Goal: Find specific page/section: Find specific page/section

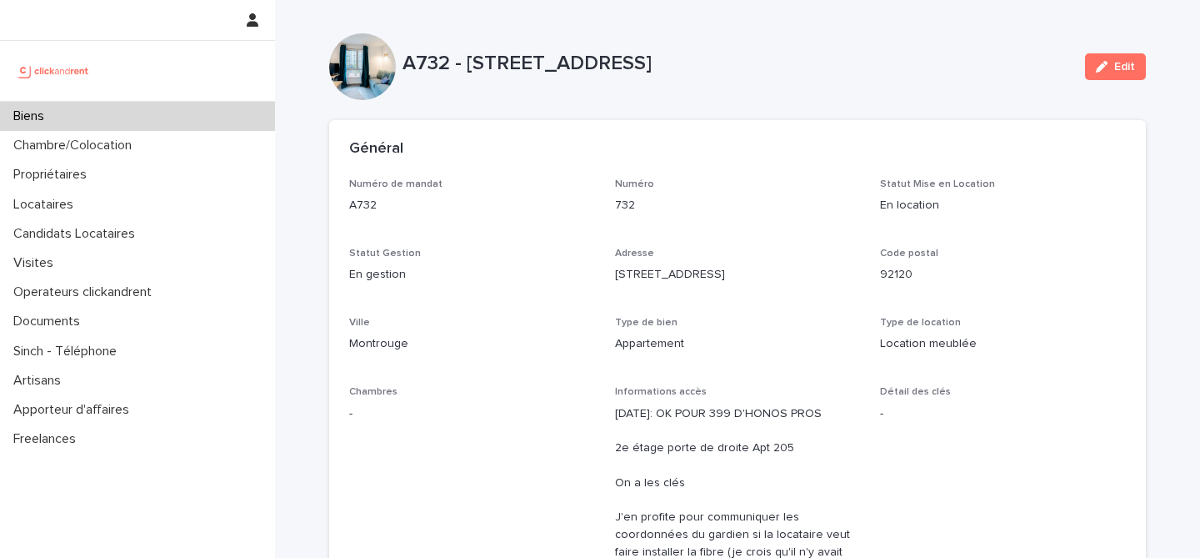
click at [186, 103] on div "Biens" at bounding box center [137, 116] width 275 height 29
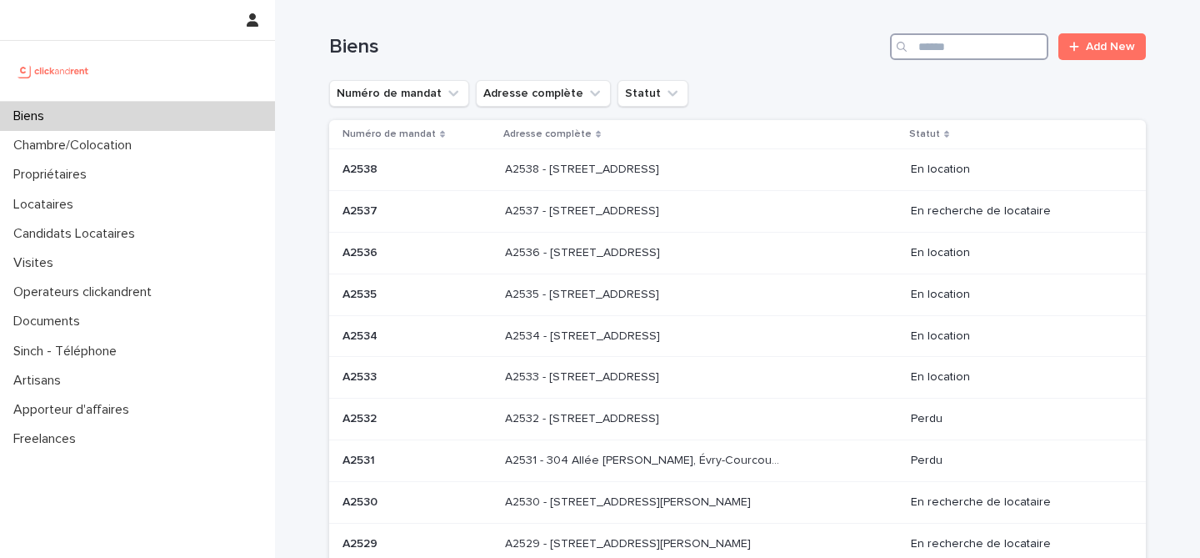
click at [969, 55] on input "Search" at bounding box center [969, 46] width 158 height 27
type input "****"
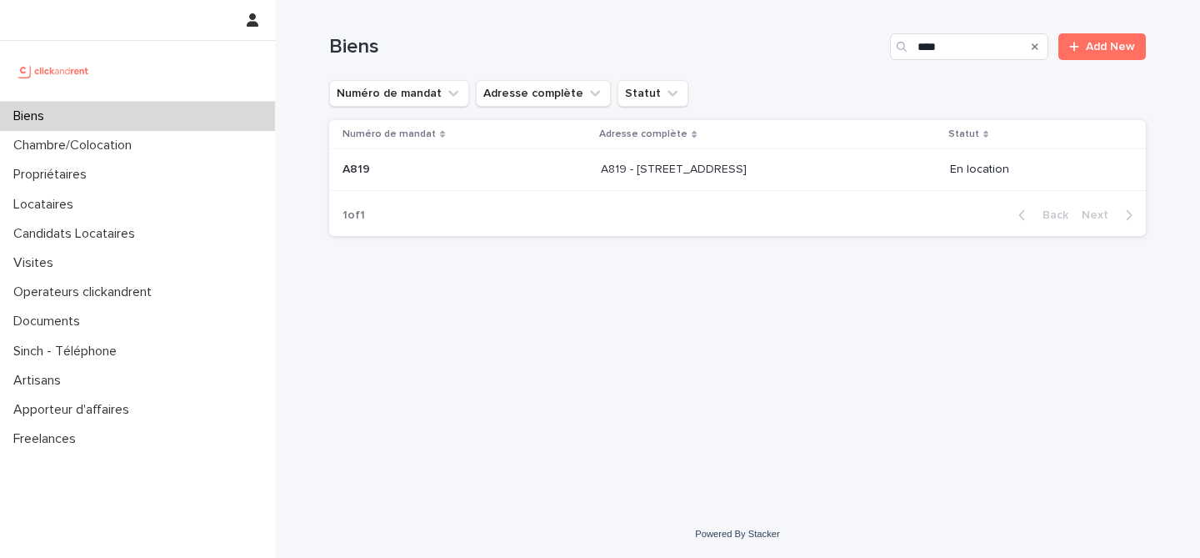
click at [515, 182] on div "A819 A819" at bounding box center [465, 170] width 245 height 28
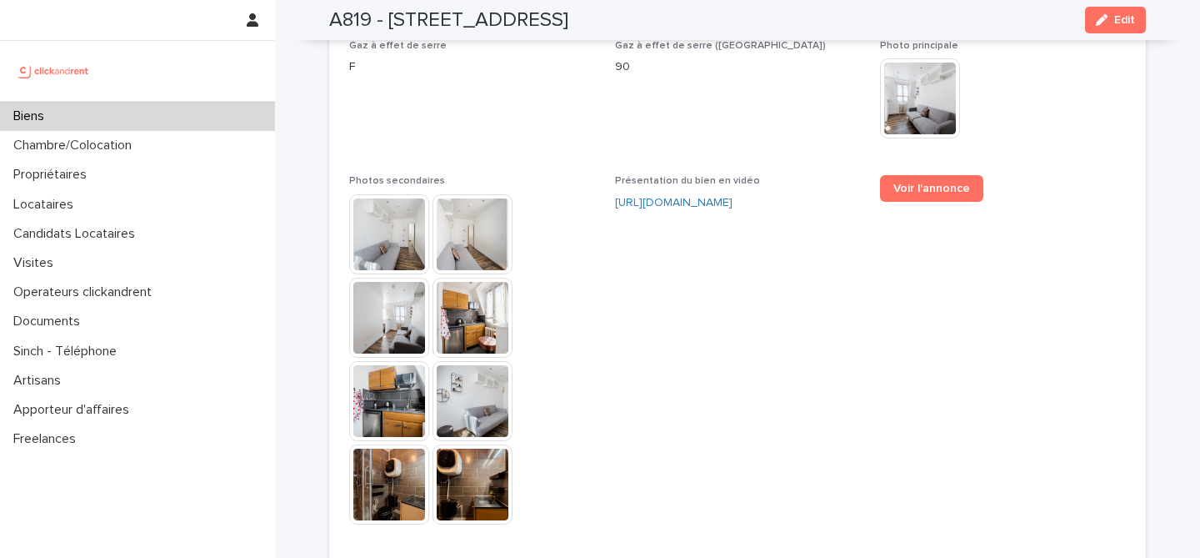
scroll to position [4219, 0]
click at [694, 198] on link "[URL][DOMAIN_NAME]" at bounding box center [674, 204] width 118 height 12
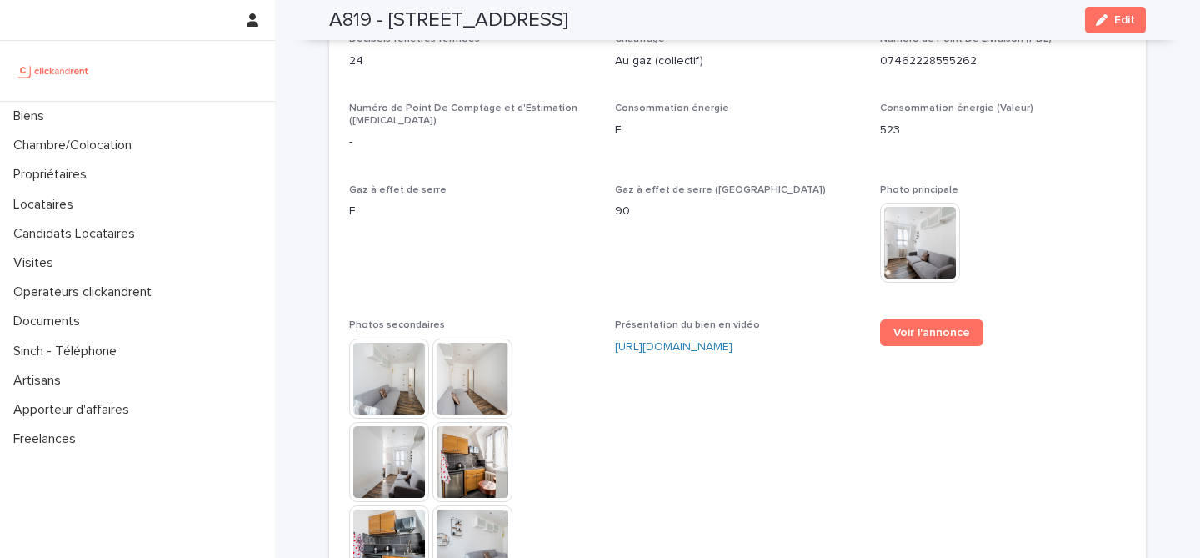
scroll to position [4096, 0]
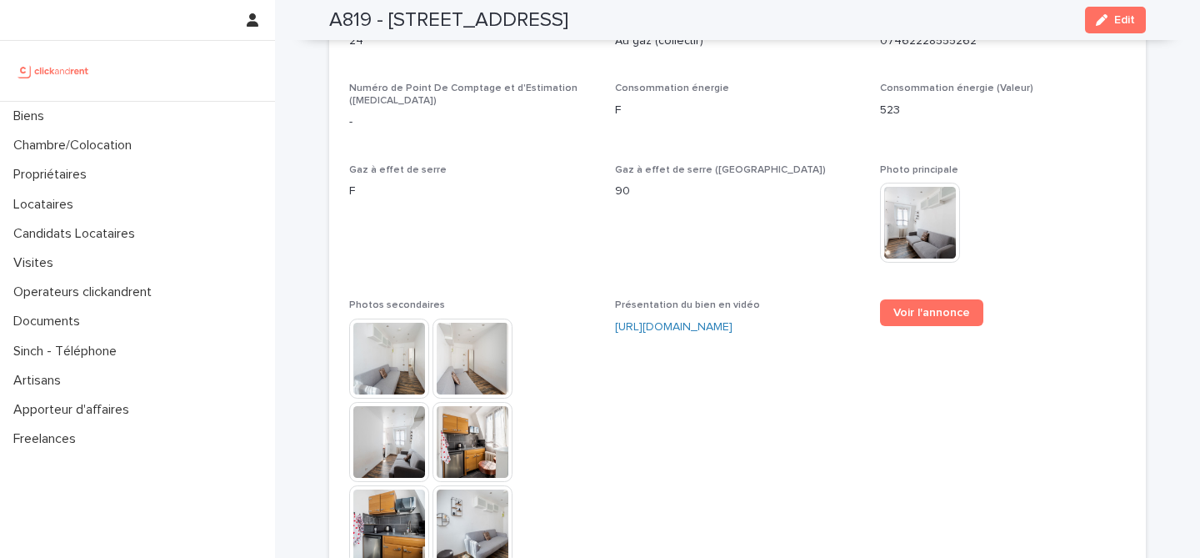
click at [389, 318] on img at bounding box center [389, 358] width 80 height 80
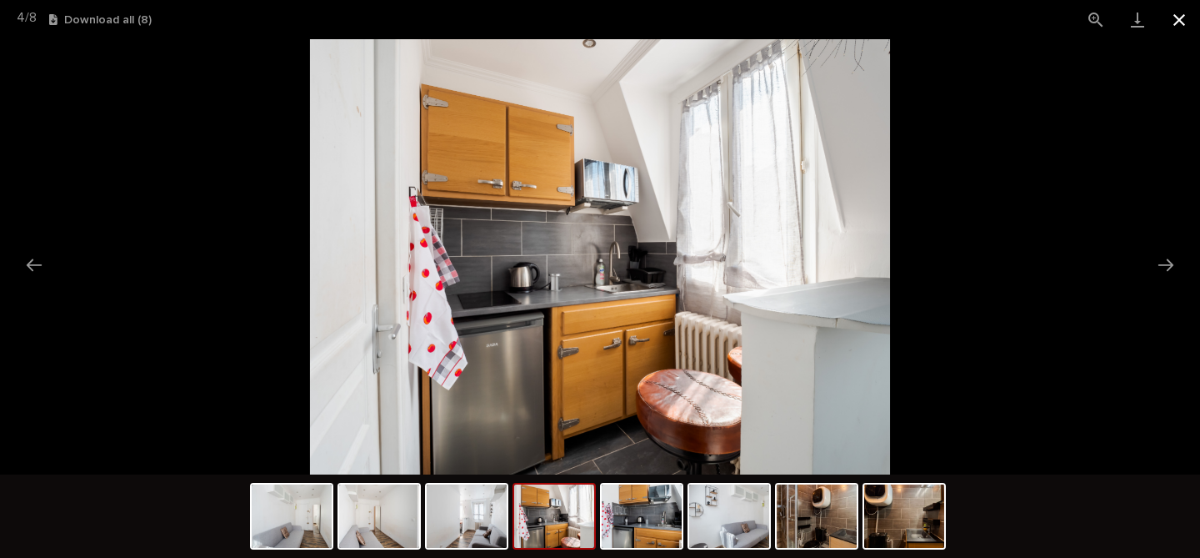
click at [1170, 16] on button "Close gallery" at bounding box center [1179, 19] width 42 height 39
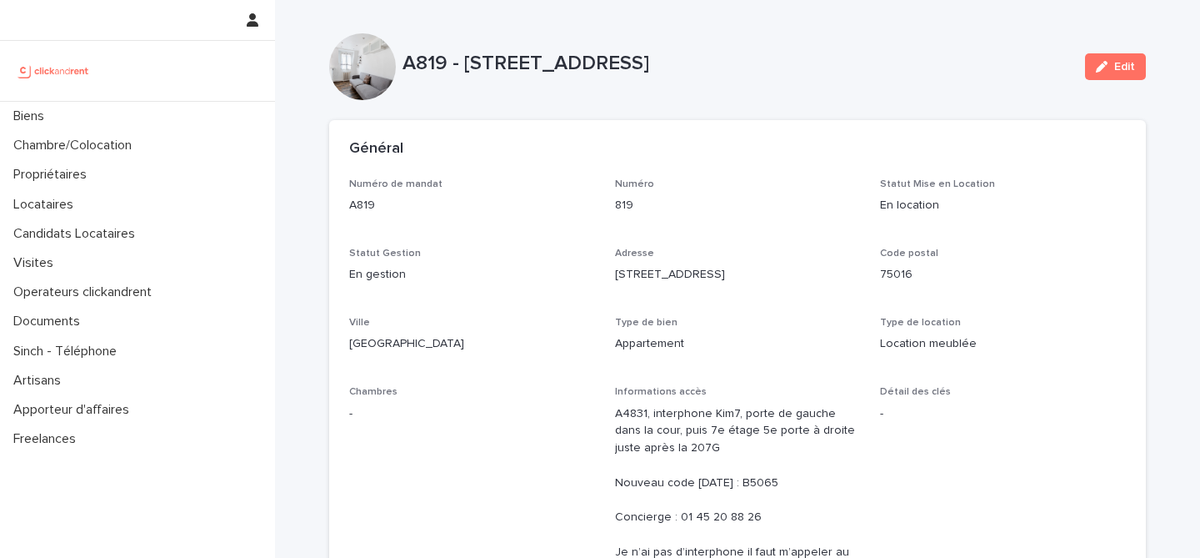
scroll to position [3416, 0]
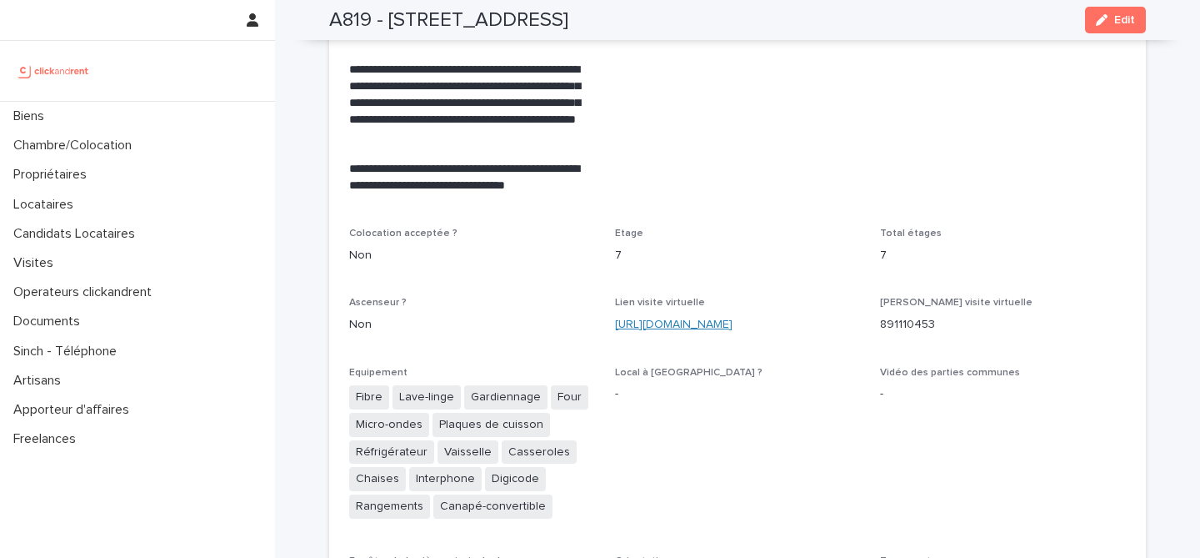
click at [733, 318] on link "[URL][DOMAIN_NAME]" at bounding box center [674, 324] width 118 height 12
click at [543, 297] on div "Ascenseur ? Non" at bounding box center [472, 321] width 246 height 49
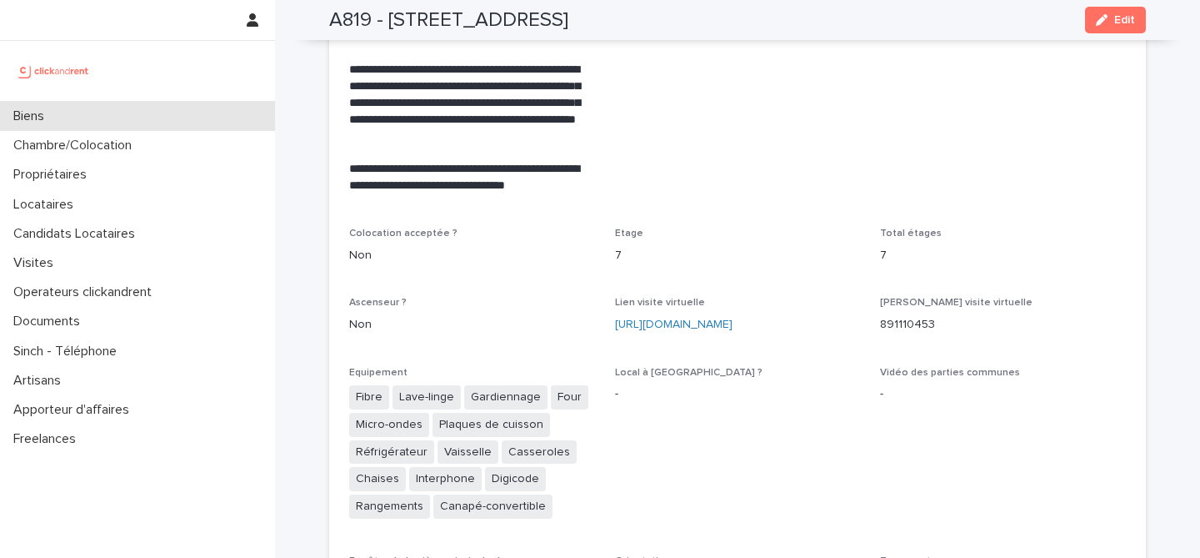
click at [156, 121] on div "Biens" at bounding box center [137, 116] width 275 height 29
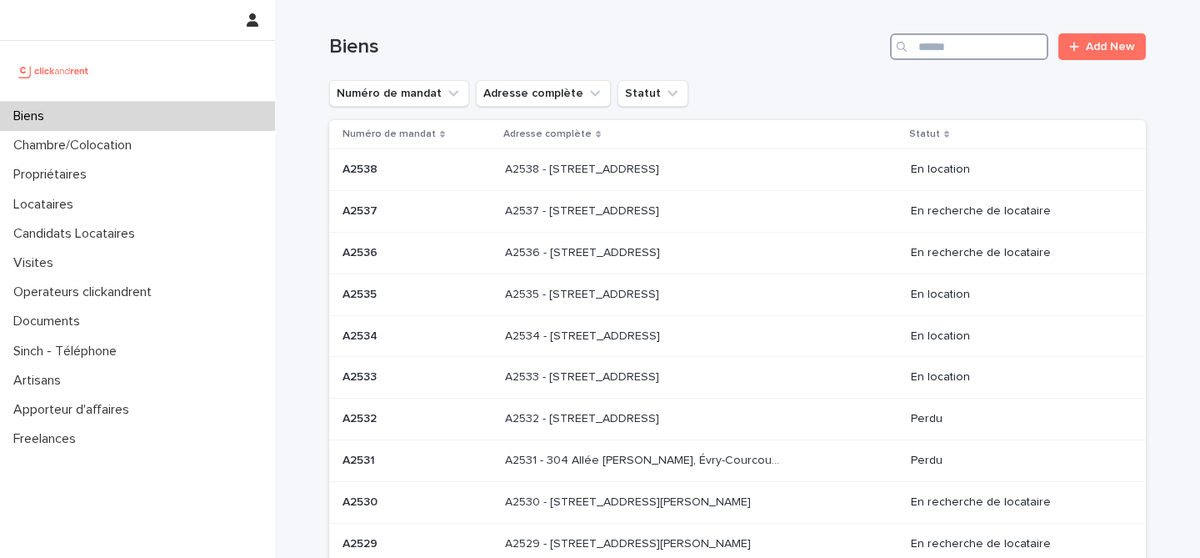
click at [1011, 50] on input "Search" at bounding box center [969, 46] width 158 height 27
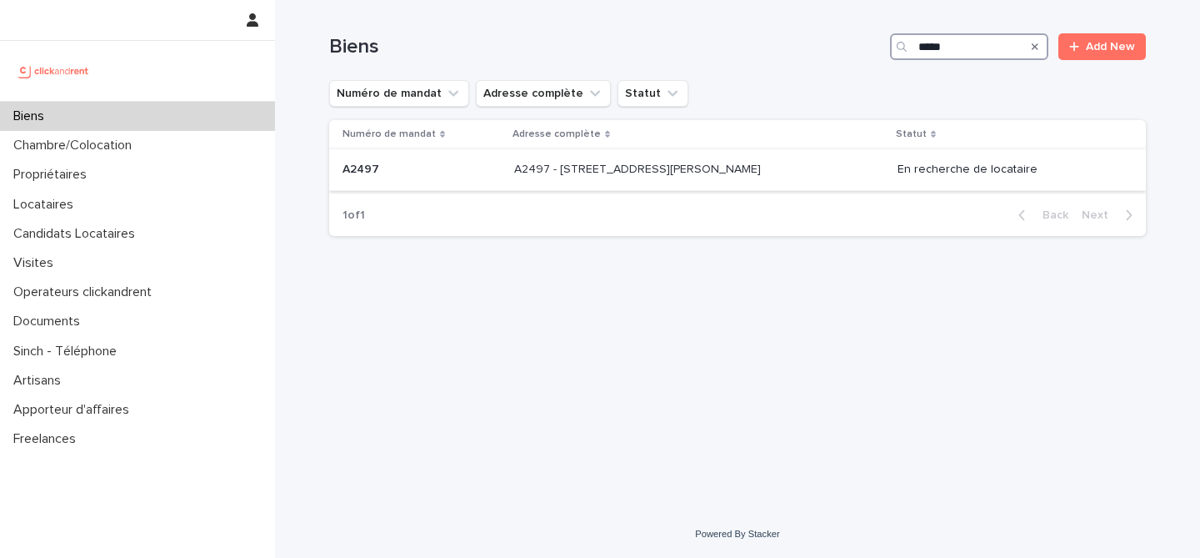
type input "*****"
click at [483, 171] on p at bounding box center [422, 170] width 158 height 14
